Goal: Task Accomplishment & Management: Use online tool/utility

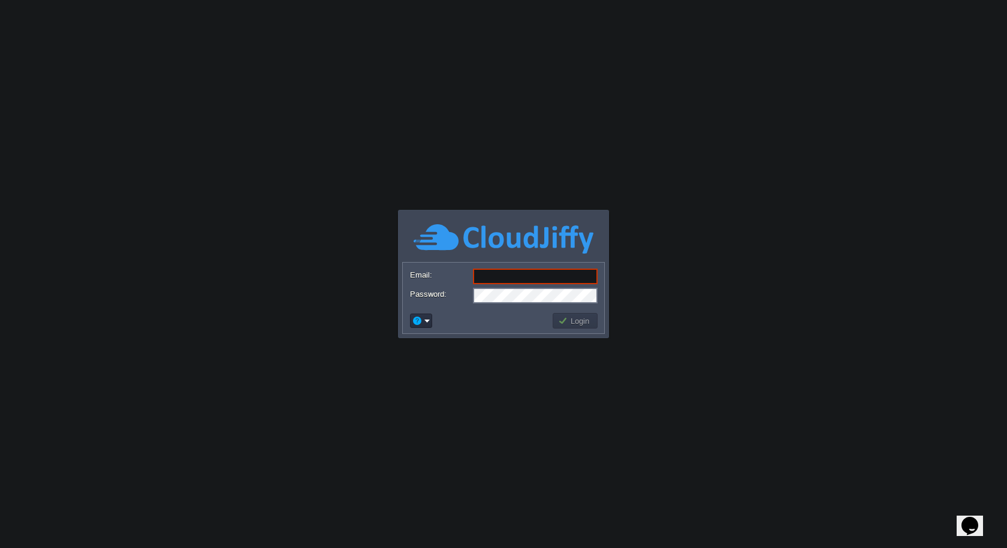
type input "[EMAIL_ADDRESS][DOMAIN_NAME]"
click at [530, 328] on td at bounding box center [479, 320] width 143 height 19
click at [569, 327] on td "Login" at bounding box center [574, 321] width 45 height 16
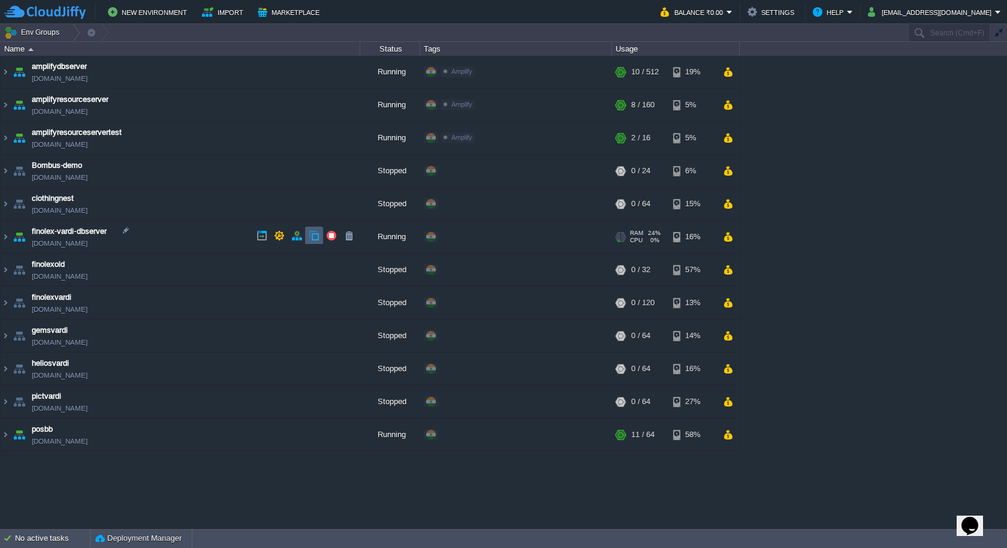
click at [312, 237] on button "button" at bounding box center [314, 235] width 11 height 11
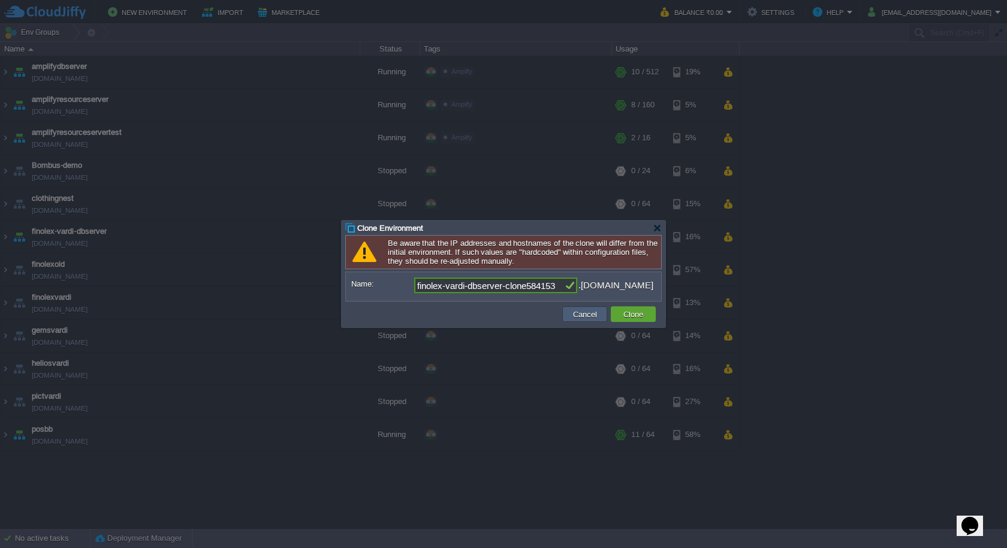
click at [584, 310] on button "Cancel" at bounding box center [584, 314] width 31 height 11
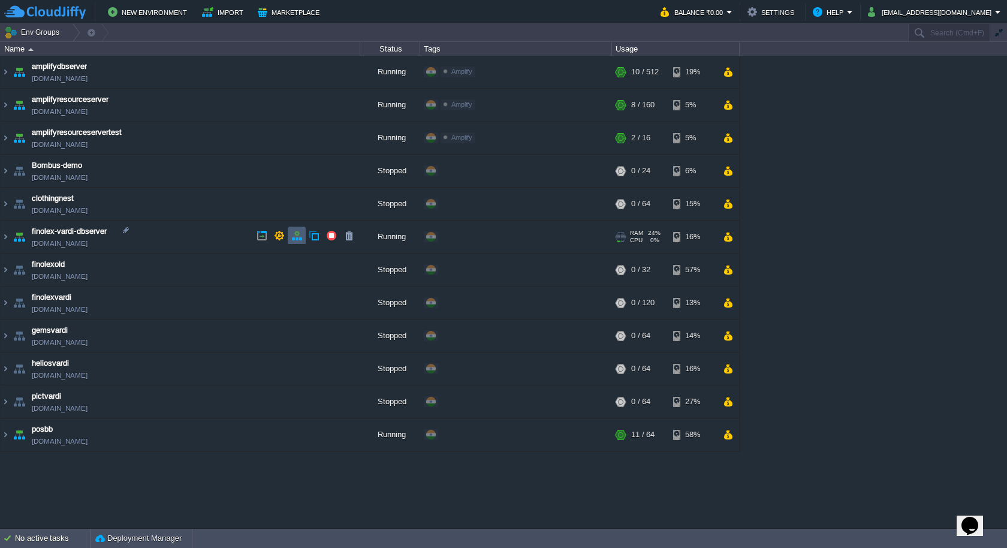
click at [294, 235] on button "button" at bounding box center [296, 235] width 11 height 11
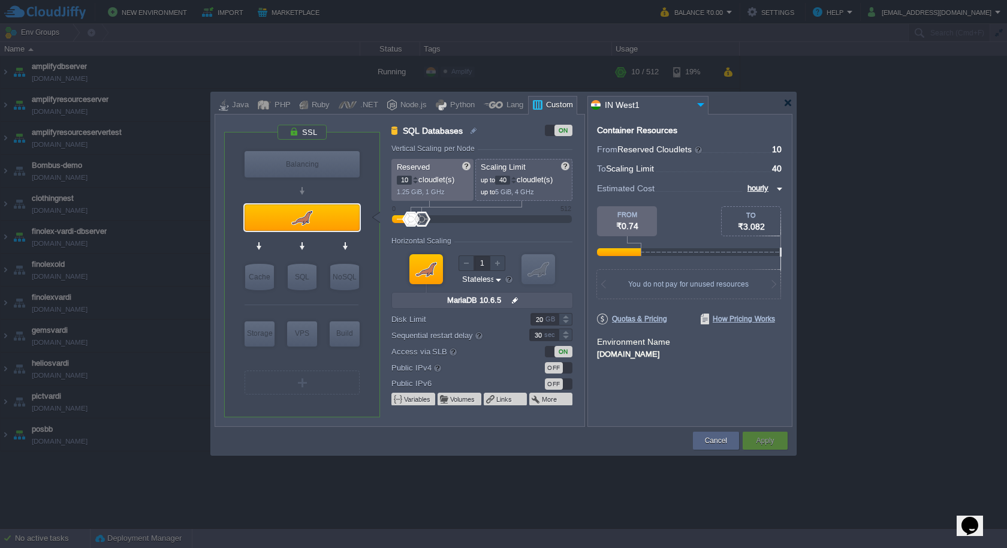
type input "0"
drag, startPoint x: 409, startPoint y: 219, endPoint x: 316, endPoint y: 219, distance: 92.9
click at [318, 219] on div "VM Balancing VM SQL VM Cache VM SQL VM NoSQL VM Storage VM VPS VM Build VM Mari…" at bounding box center [404, 274] width 360 height 302
click at [756, 442] on button "Apply" at bounding box center [765, 440] width 18 height 12
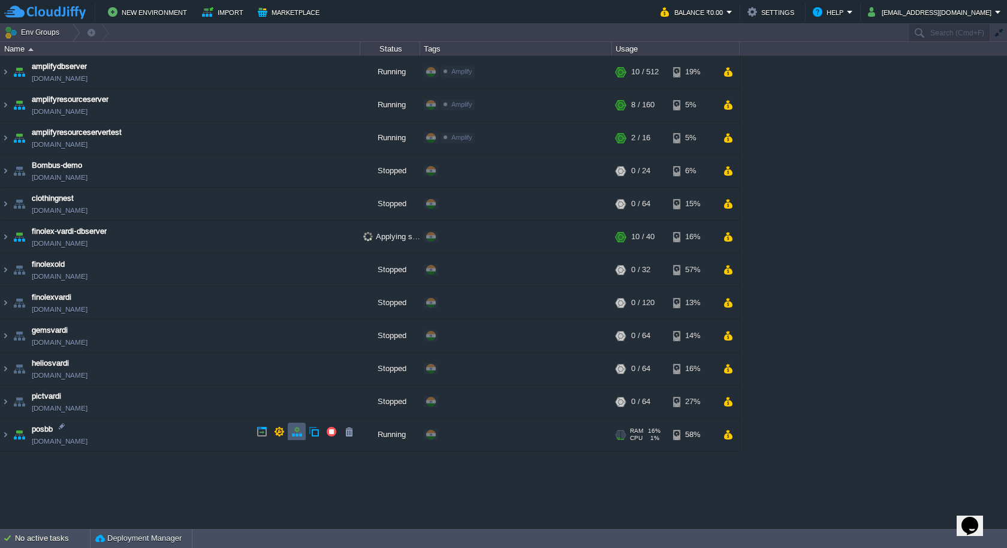
click at [297, 437] on td at bounding box center [297, 431] width 18 height 18
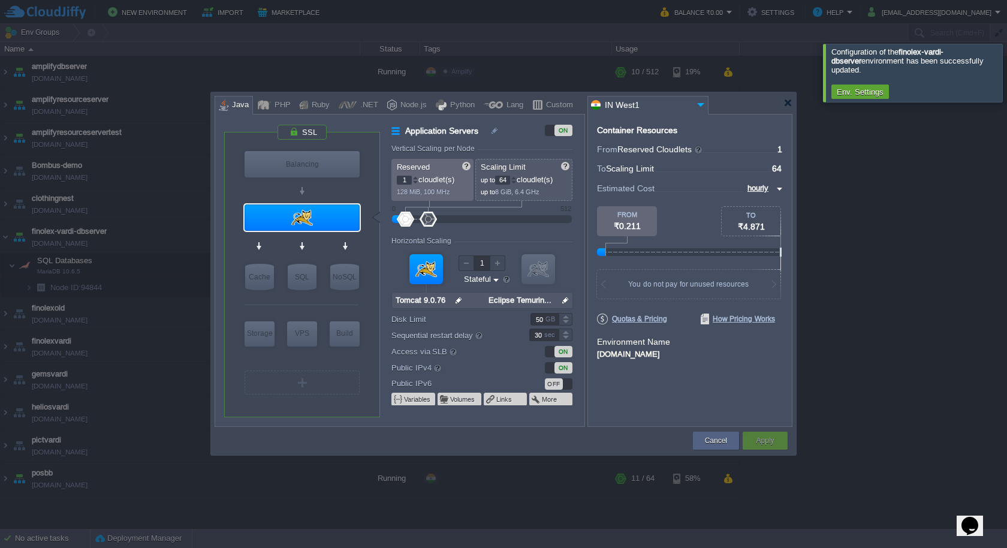
type input "0"
type input "Tomcat 9.0.76"
drag, startPoint x: 405, startPoint y: 219, endPoint x: 332, endPoint y: 215, distance: 73.3
click at [341, 215] on div "VM Balancing VM Application Servers VM Cache VM SQL VM NoSQL VM Storage VM VPS …" at bounding box center [404, 274] width 360 height 302
click at [771, 446] on button "Apply" at bounding box center [765, 440] width 18 height 12
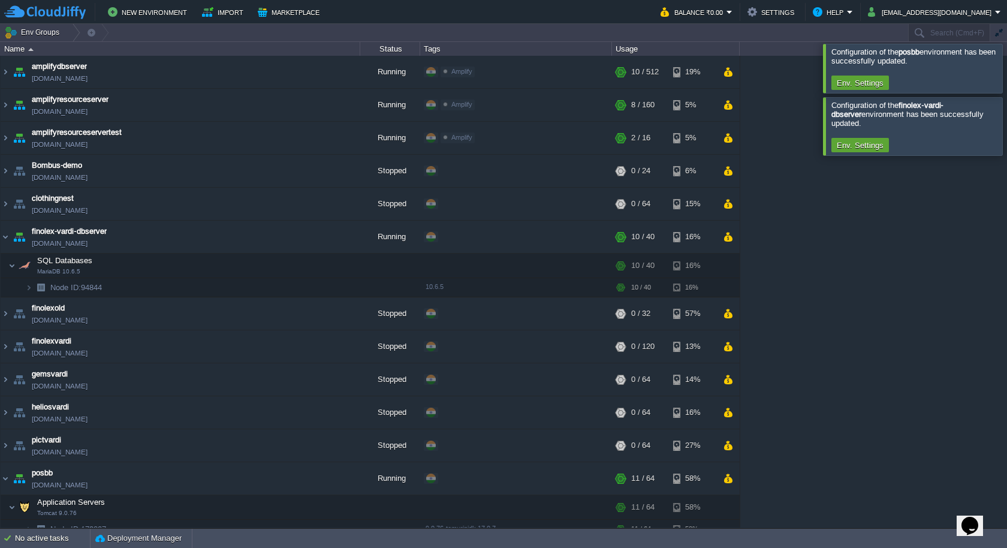
click at [1006, 66] on div at bounding box center [1021, 68] width 0 height 49
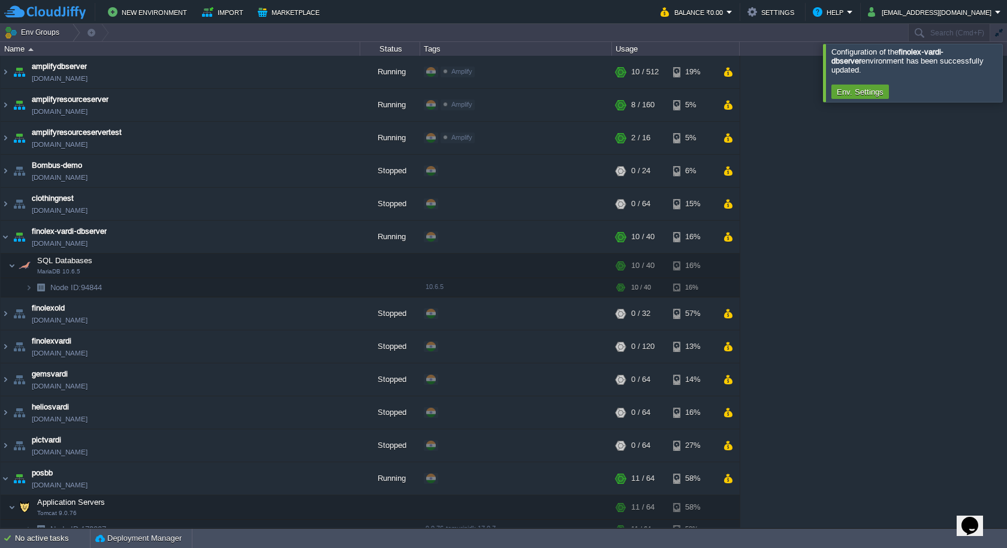
click at [1006, 66] on div at bounding box center [1021, 73] width 0 height 58
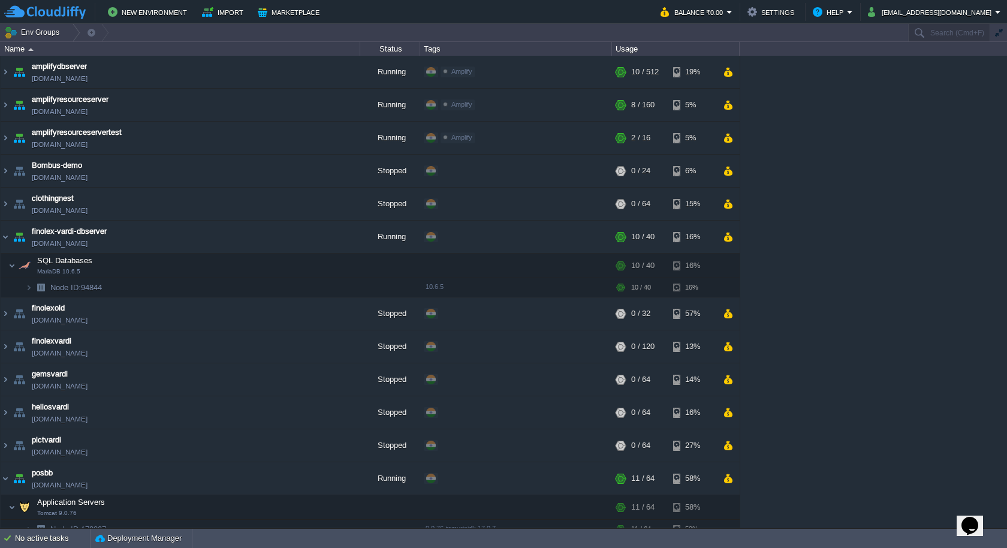
click at [0, 234] on table "amplifydbserver [DOMAIN_NAME] Running Amplify Edit RAM 2% CPU 1% 10 / 512 19% a…" at bounding box center [370, 307] width 740 height 502
click at [7, 236] on img at bounding box center [6, 237] width 10 height 32
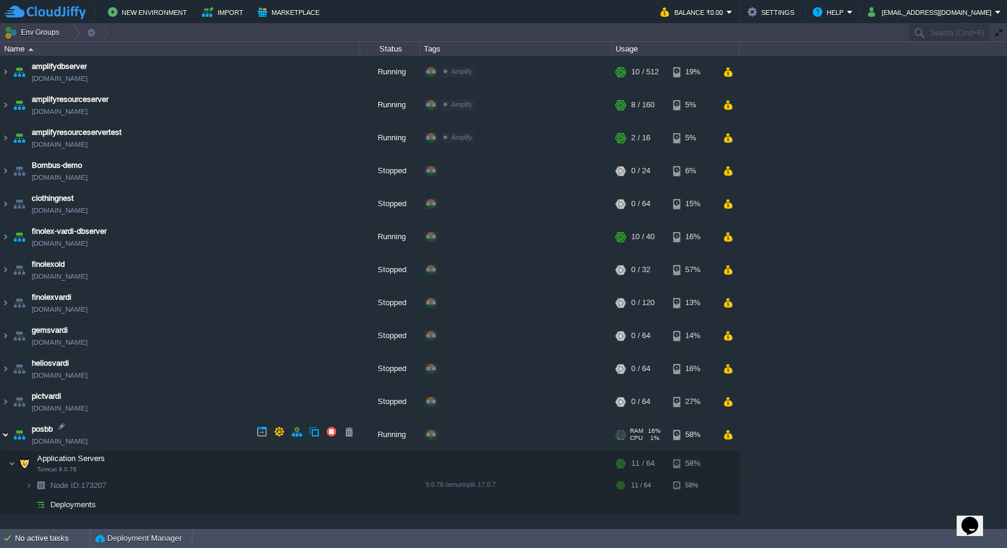
click at [4, 433] on img at bounding box center [6, 434] width 10 height 32
